Goal: Navigation & Orientation: Find specific page/section

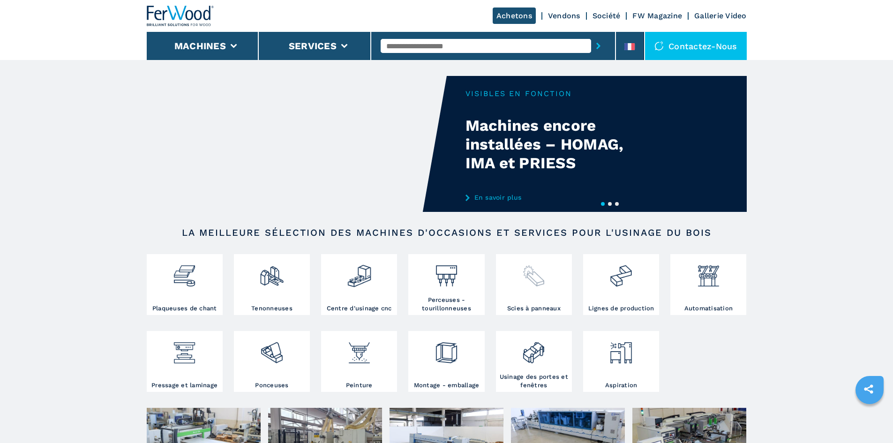
click at [527, 313] on h3 "Scies à panneaux" at bounding box center [533, 308] width 53 height 8
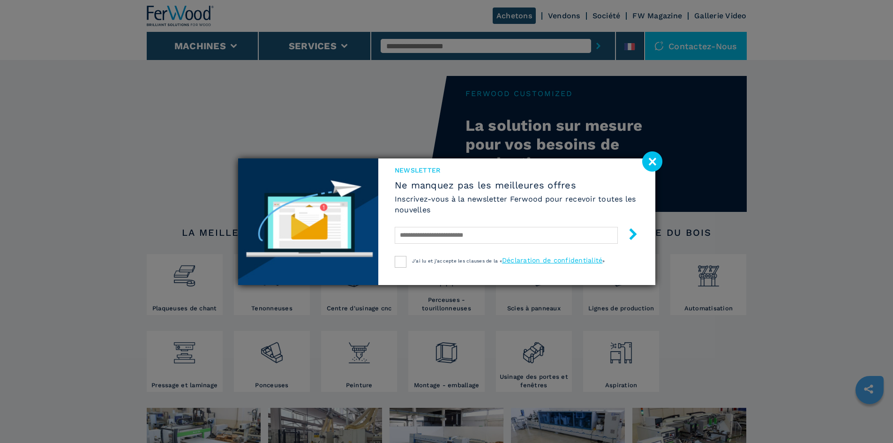
click at [653, 158] on image at bounding box center [652, 161] width 20 height 20
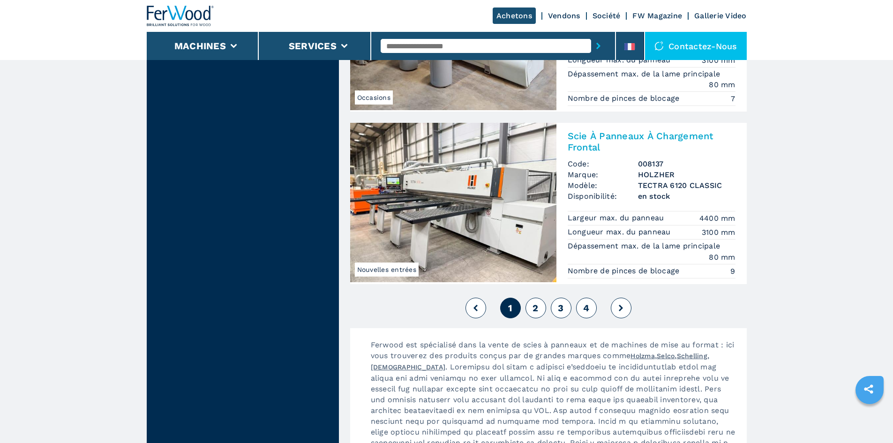
scroll to position [2204, 0]
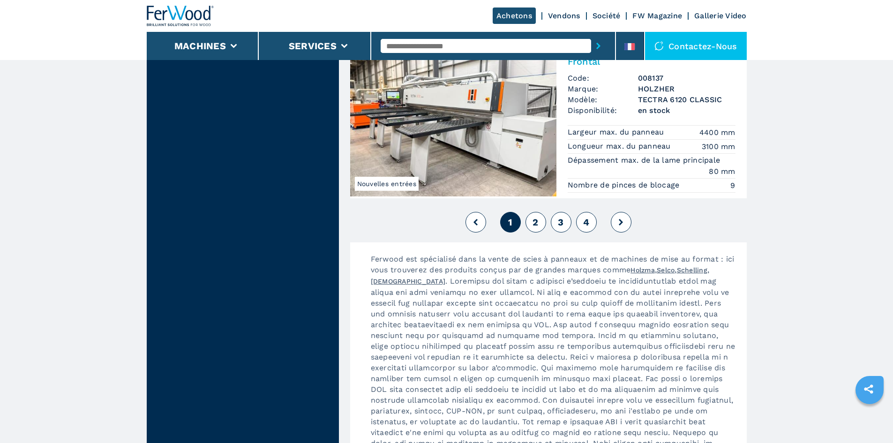
click at [534, 223] on span "2" at bounding box center [536, 222] width 6 height 11
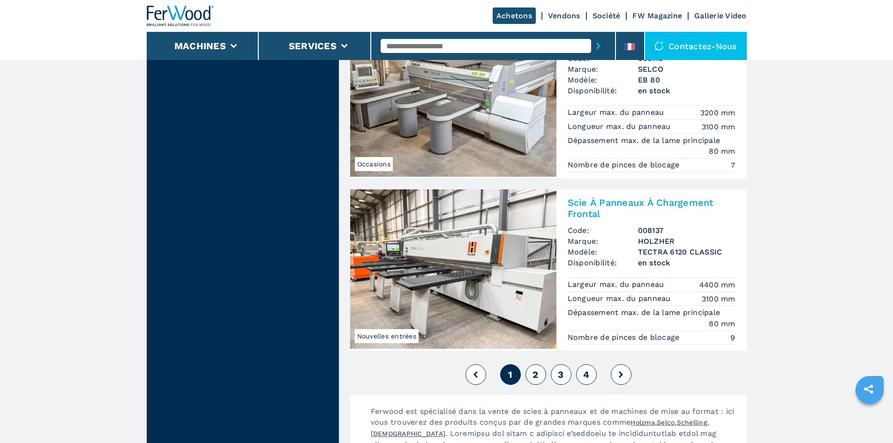
scroll to position [2016, 0]
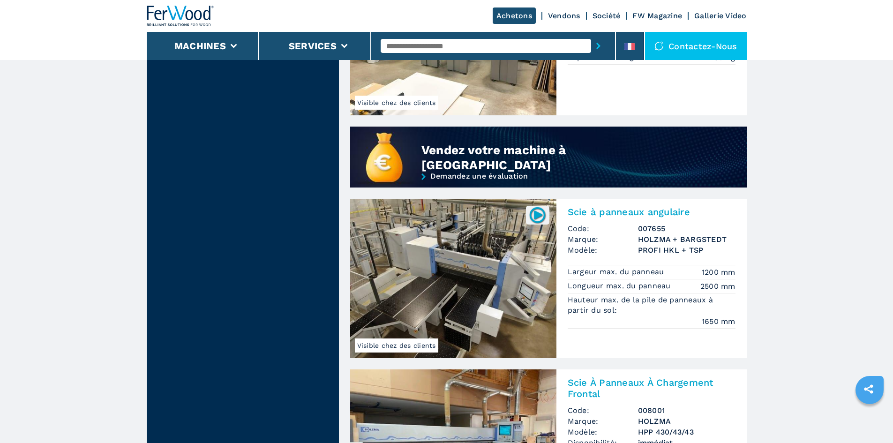
scroll to position [750, 0]
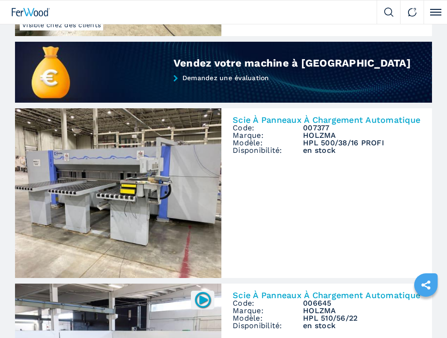
drag, startPoint x: 308, startPoint y: 279, endPoint x: 310, endPoint y: 274, distance: 5.7
click at [309, 280] on ul "Scie À Panneaux À Chargement Frontal Code: 007949 Marque: HOLZMA Modèle: HPP 23…" at bounding box center [223, 108] width 424 height 1536
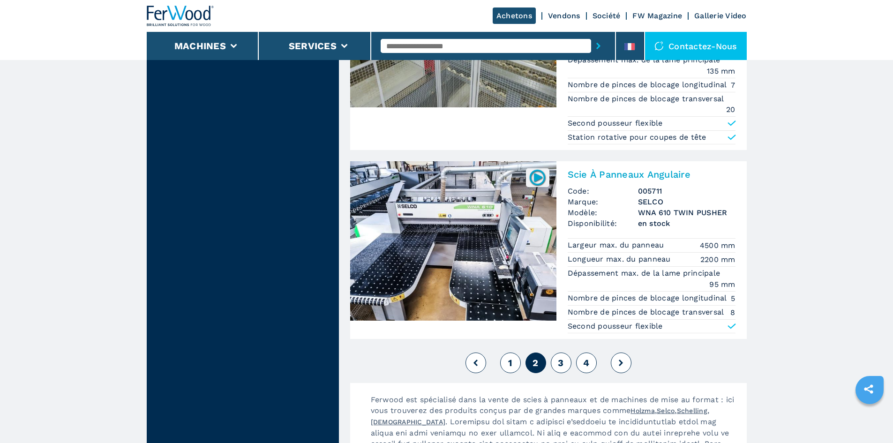
scroll to position [2157, 0]
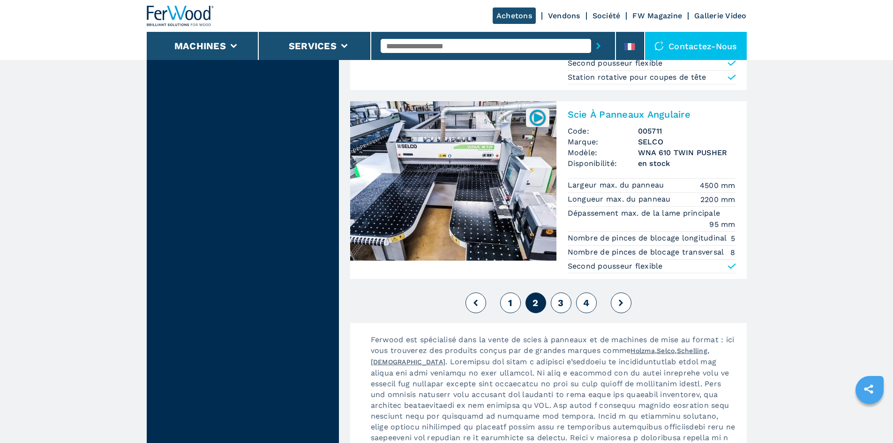
click at [621, 306] on button at bounding box center [621, 303] width 21 height 21
click at [564, 301] on span "3" at bounding box center [561, 302] width 6 height 11
click at [563, 304] on span "3" at bounding box center [561, 302] width 6 height 11
click at [586, 302] on span "4" at bounding box center [586, 302] width 6 height 11
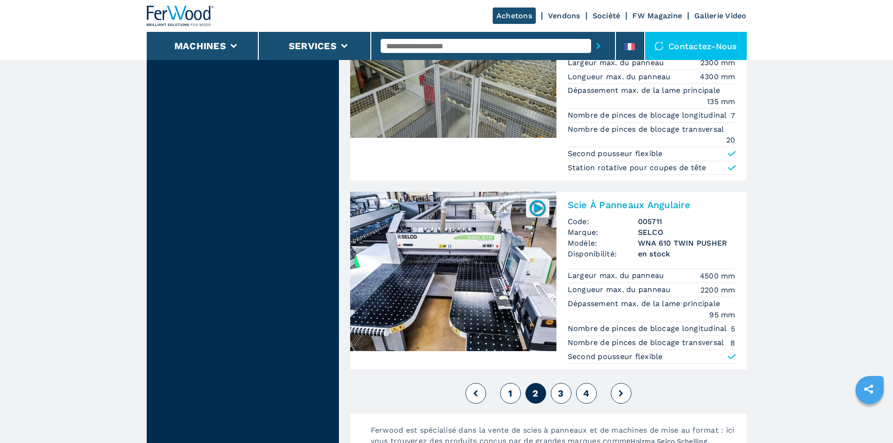
scroll to position [2063, 0]
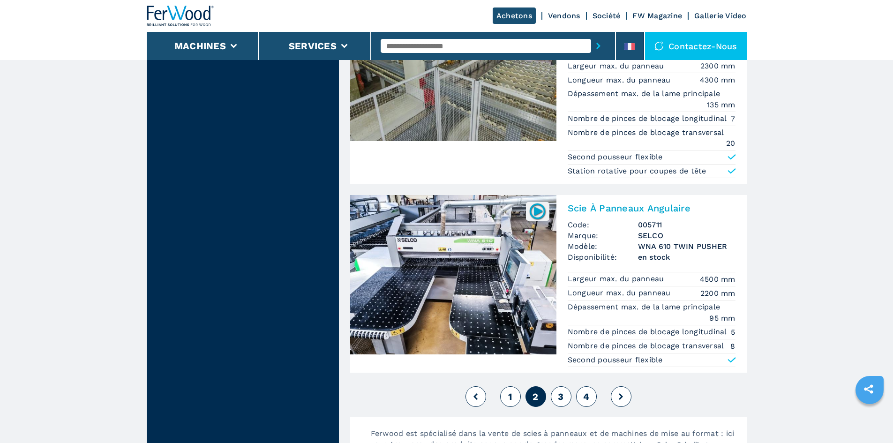
click at [564, 398] on span "3" at bounding box center [561, 396] width 6 height 11
